Goal: Task Accomplishment & Management: Manage account settings

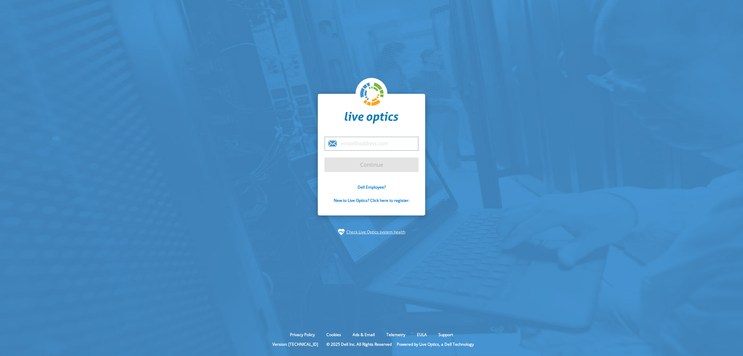
click at [360, 142] on input "email" at bounding box center [371, 144] width 94 height 14
click at [359, 140] on input "email" at bounding box center [371, 144] width 94 height 14
type input "[PERSON_NAME][EMAIL_ADDRESS][DOMAIN_NAME]"
click at [355, 165] on input "Continue" at bounding box center [371, 164] width 94 height 15
click at [377, 165] on input "Continue" at bounding box center [371, 164] width 94 height 15
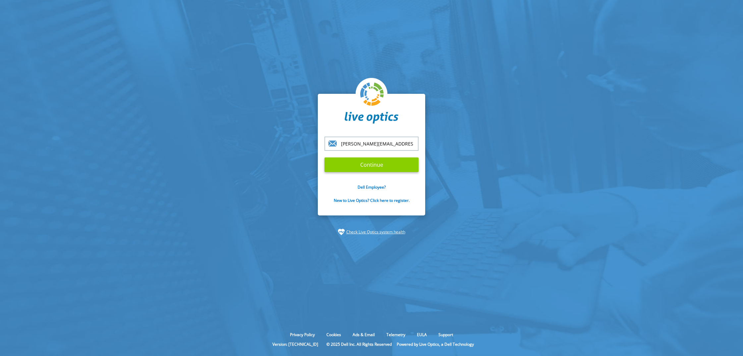
click at [373, 163] on input "Continue" at bounding box center [371, 164] width 94 height 15
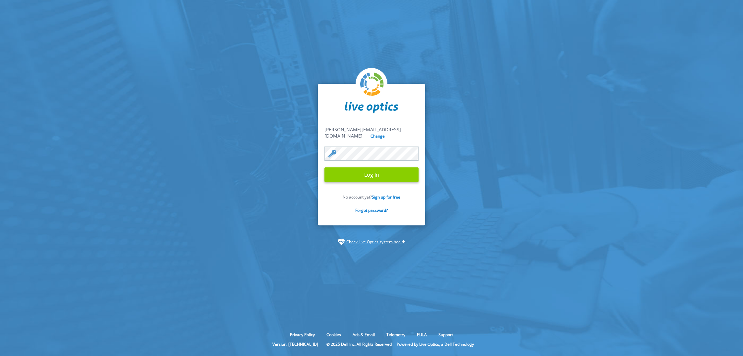
click at [371, 171] on input "Log In" at bounding box center [371, 174] width 94 height 15
click at [369, 167] on input "Log In" at bounding box center [371, 174] width 94 height 15
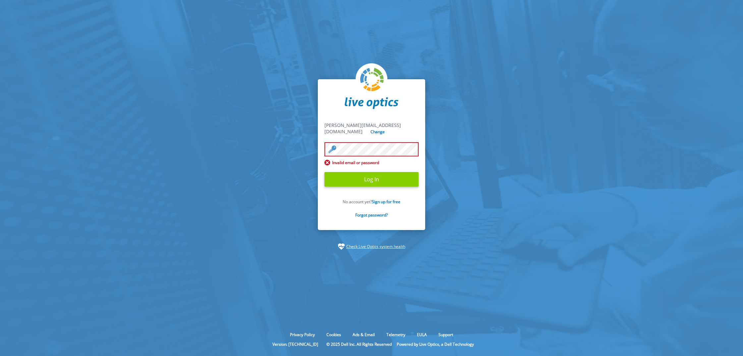
click at [370, 178] on input "Log In" at bounding box center [371, 179] width 94 height 15
click at [377, 175] on input "Log In" at bounding box center [371, 179] width 94 height 15
click at [361, 180] on input "Log In" at bounding box center [371, 179] width 94 height 15
click at [361, 177] on input "Log In" at bounding box center [371, 179] width 94 height 15
click at [421, 123] on div "david_zhang@shi.com david_zhang@shi.com Change Invalid email or password Log In…" at bounding box center [371, 154] width 107 height 151
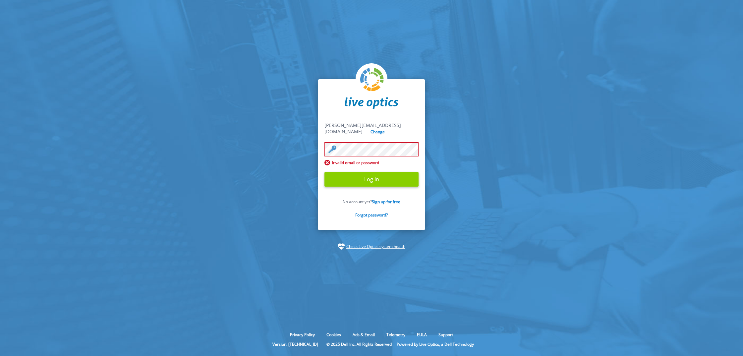
click at [386, 179] on input "Log In" at bounding box center [371, 179] width 94 height 15
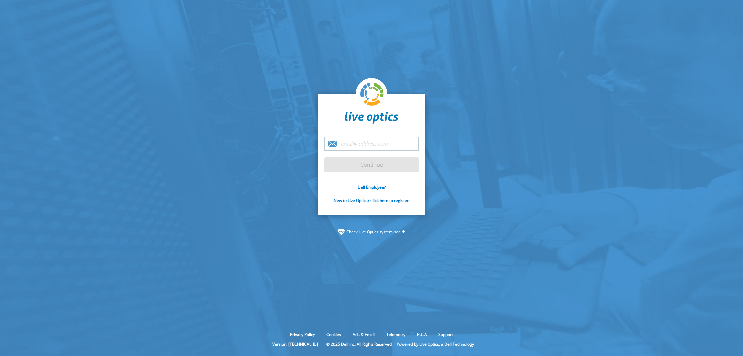
click at [367, 145] on input "email" at bounding box center [371, 144] width 94 height 14
type input "[PERSON_NAME][EMAIL_ADDRESS][DOMAIN_NAME]"
click at [362, 167] on input "Continue" at bounding box center [371, 164] width 94 height 15
click at [375, 164] on input "Continue" at bounding box center [371, 164] width 94 height 15
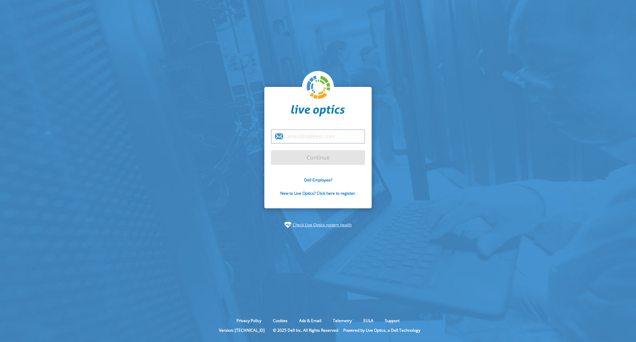
type input "[PERSON_NAME][EMAIL_ADDRESS][DOMAIN_NAME]"
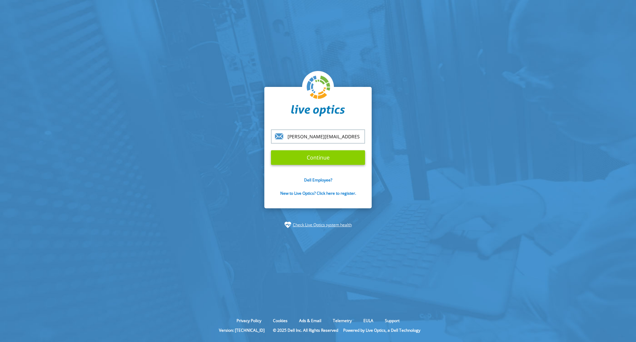
click at [308, 156] on input "Continue" at bounding box center [318, 157] width 94 height 15
click at [320, 158] on input "Continue" at bounding box center [318, 157] width 94 height 15
click at [321, 158] on input "Continue" at bounding box center [318, 157] width 94 height 15
click at [325, 162] on input "Continue" at bounding box center [318, 157] width 94 height 15
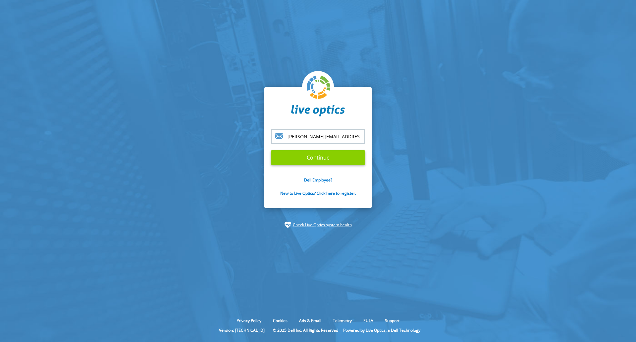
click at [325, 162] on input "Continue" at bounding box center [318, 157] width 94 height 15
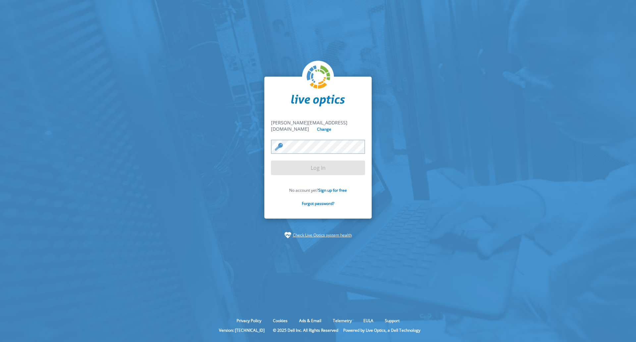
click at [325, 162] on form "david_zhang@shi.com david_zhang@shi.com Change Log In No account yet? Sign up f…" at bounding box center [318, 166] width 94 height 94
click at [316, 167] on input "Log In" at bounding box center [318, 167] width 94 height 15
click at [294, 165] on input "Log In" at bounding box center [318, 167] width 94 height 15
click at [271, 160] on input "Log In" at bounding box center [318, 167] width 94 height 15
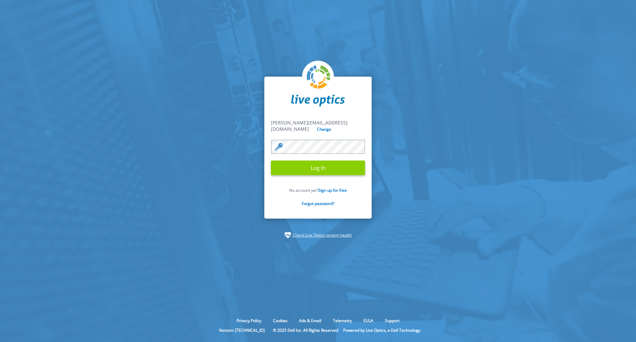
click at [309, 163] on input "Log In" at bounding box center [318, 167] width 94 height 15
